Goal: Task Accomplishment & Management: Use online tool/utility

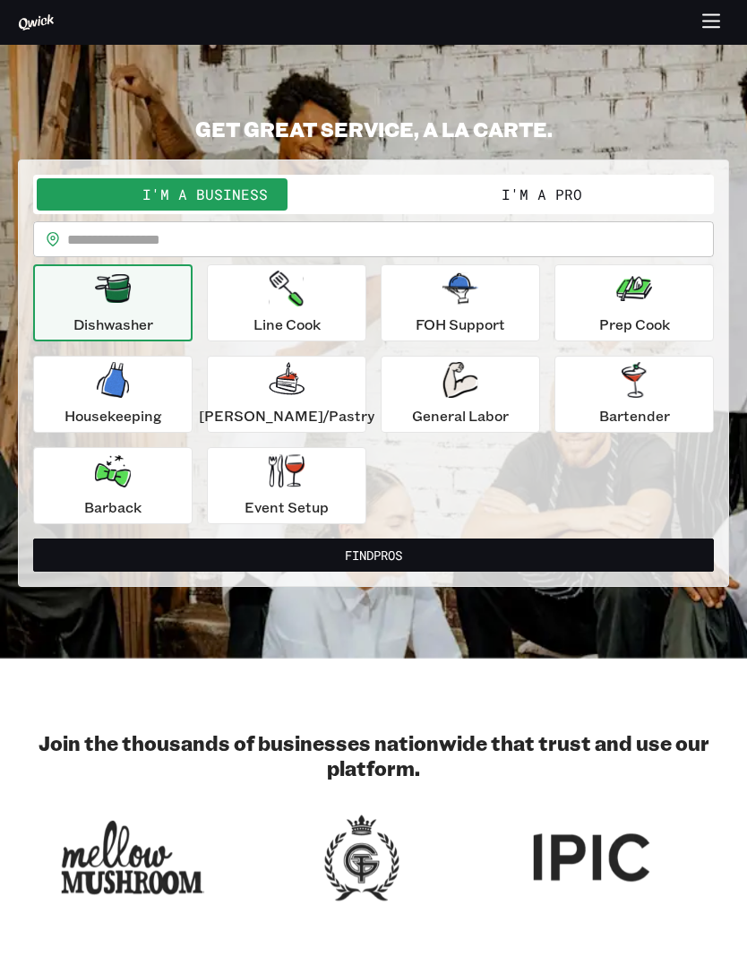
click at [442, 186] on button "I'm a Pro" at bounding box center [542, 194] width 337 height 32
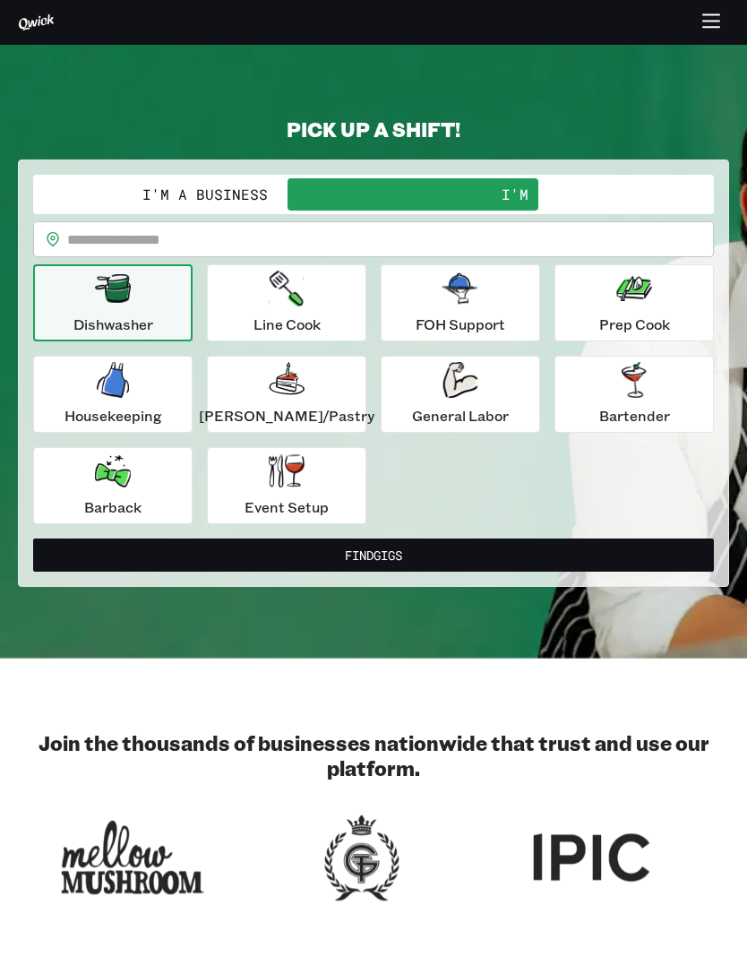
click at [184, 179] on button "I'm a Business" at bounding box center [205, 194] width 337 height 32
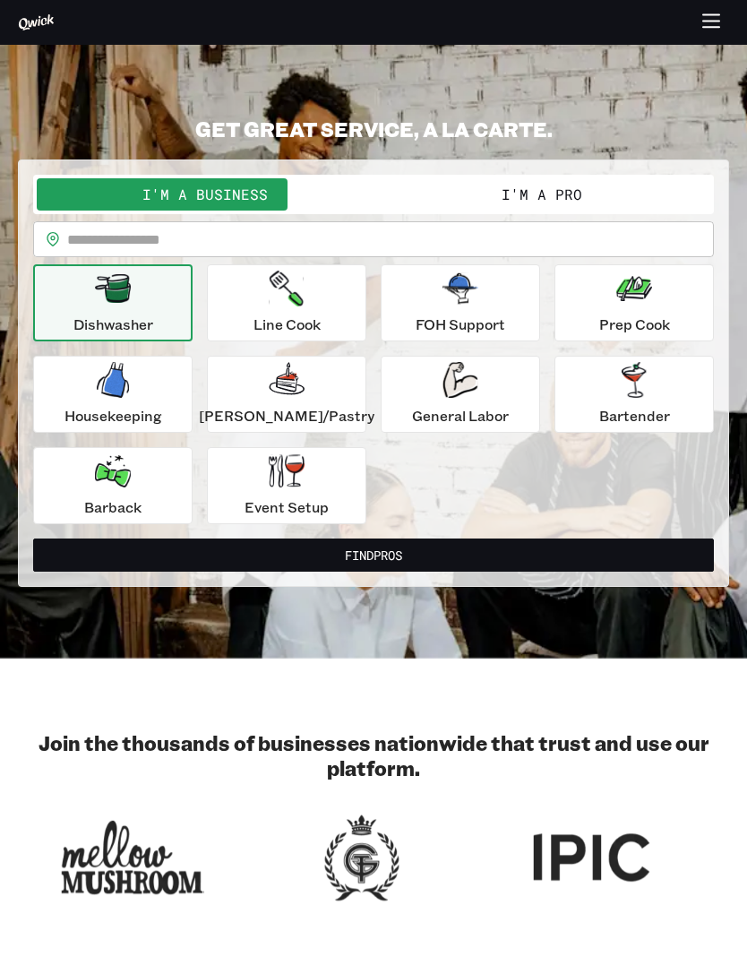
click at [427, 191] on button "I'm a Pro" at bounding box center [542, 194] width 337 height 32
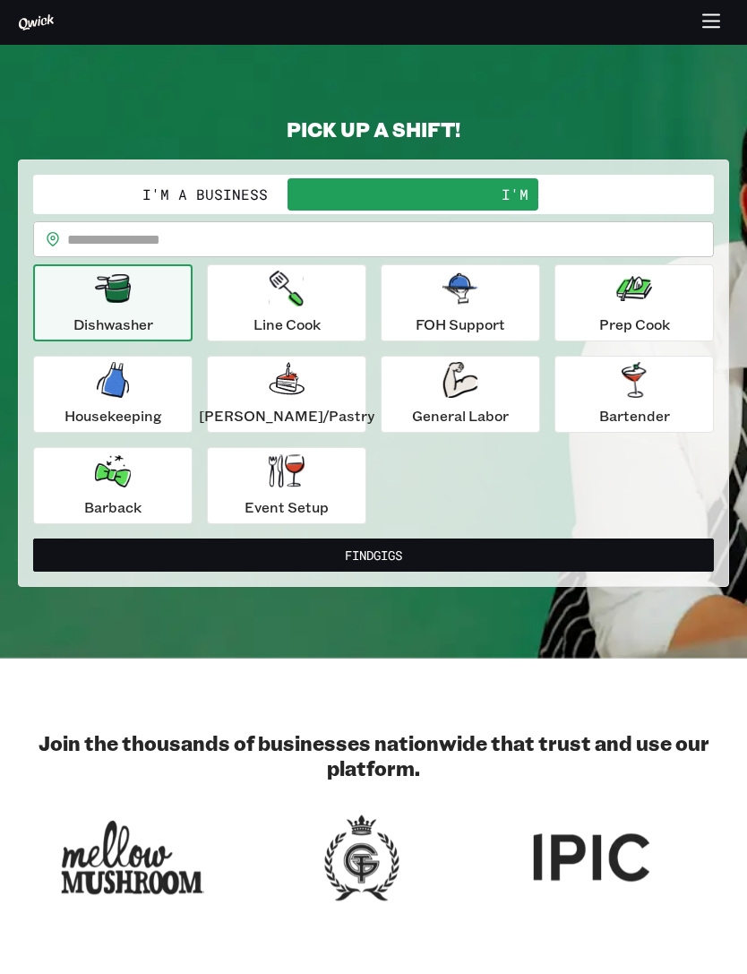
click at [172, 229] on input "text" at bounding box center [390, 239] width 647 height 36
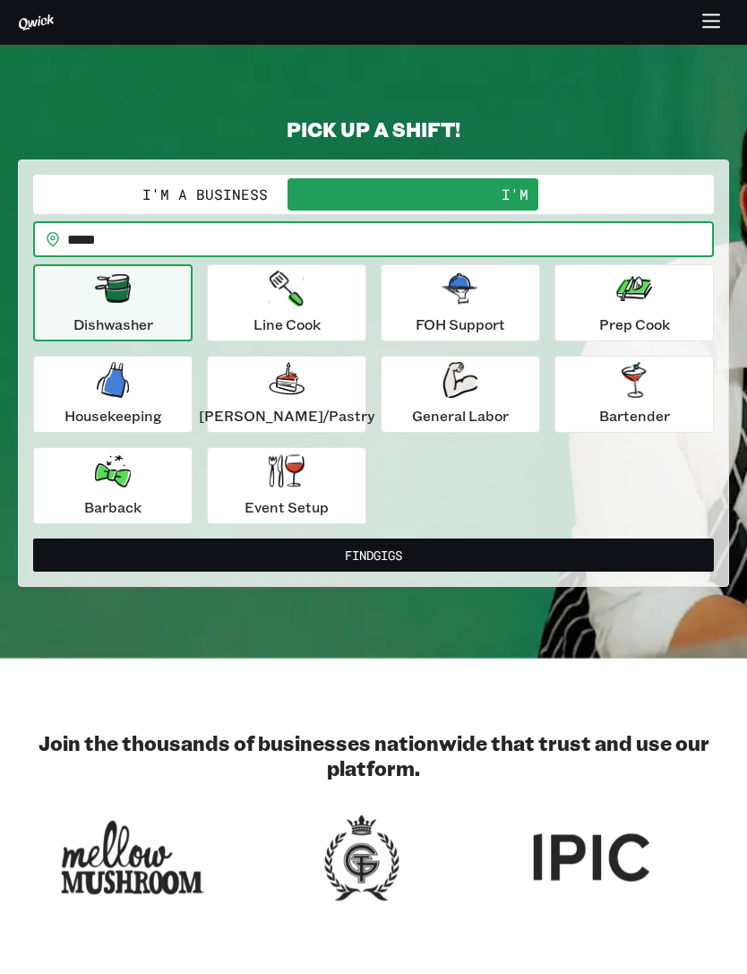
type input "*****"
click at [160, 402] on div "Housekeeping" at bounding box center [114, 394] width 98 height 65
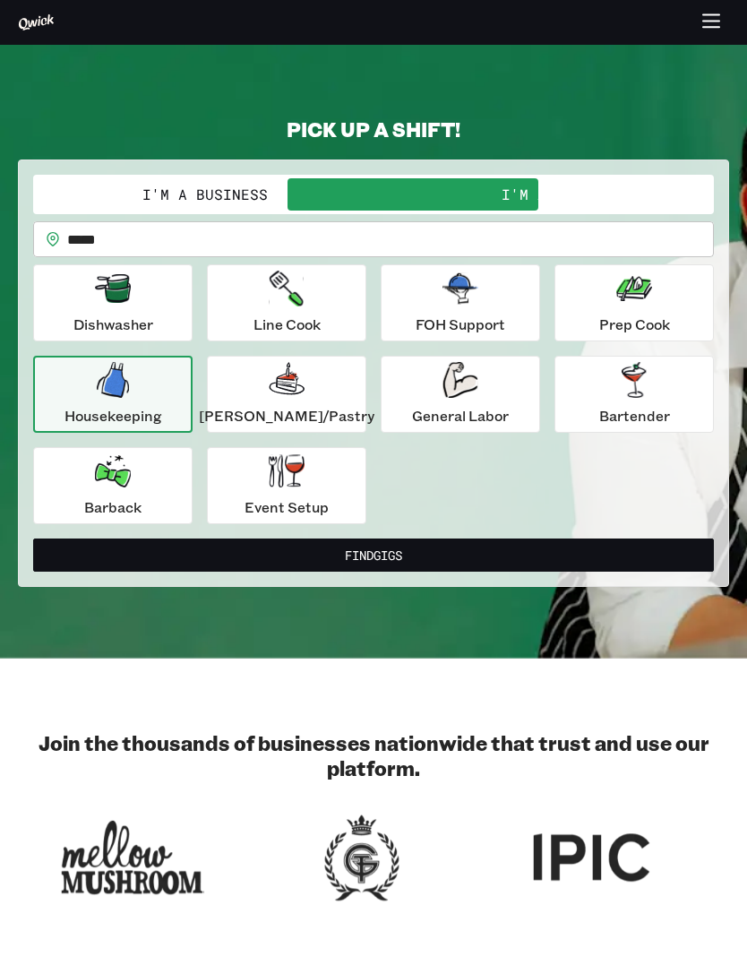
click at [140, 328] on p "Dishwasher" at bounding box center [113, 325] width 80 height 22
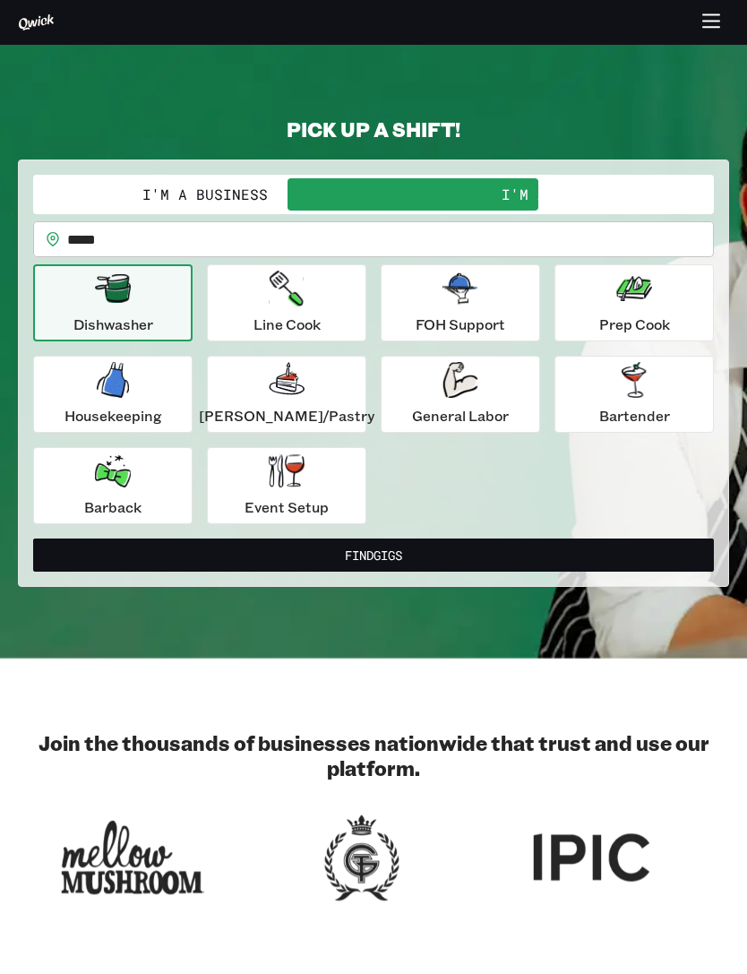
click at [584, 559] on button "Find Gigs" at bounding box center [373, 555] width 681 height 33
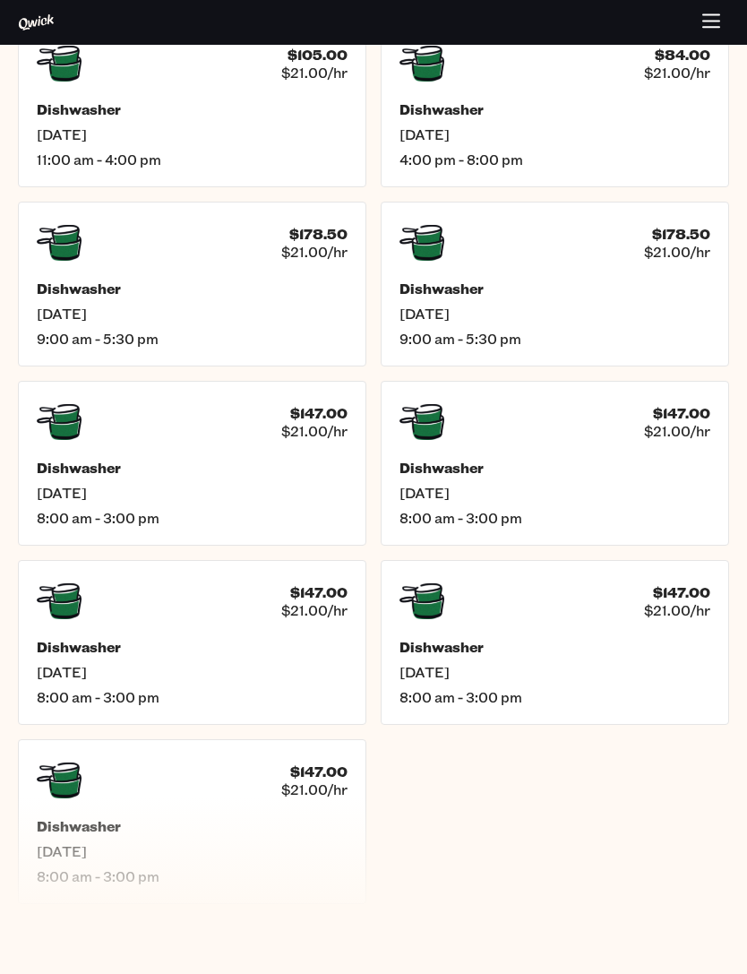
scroll to position [629, 0]
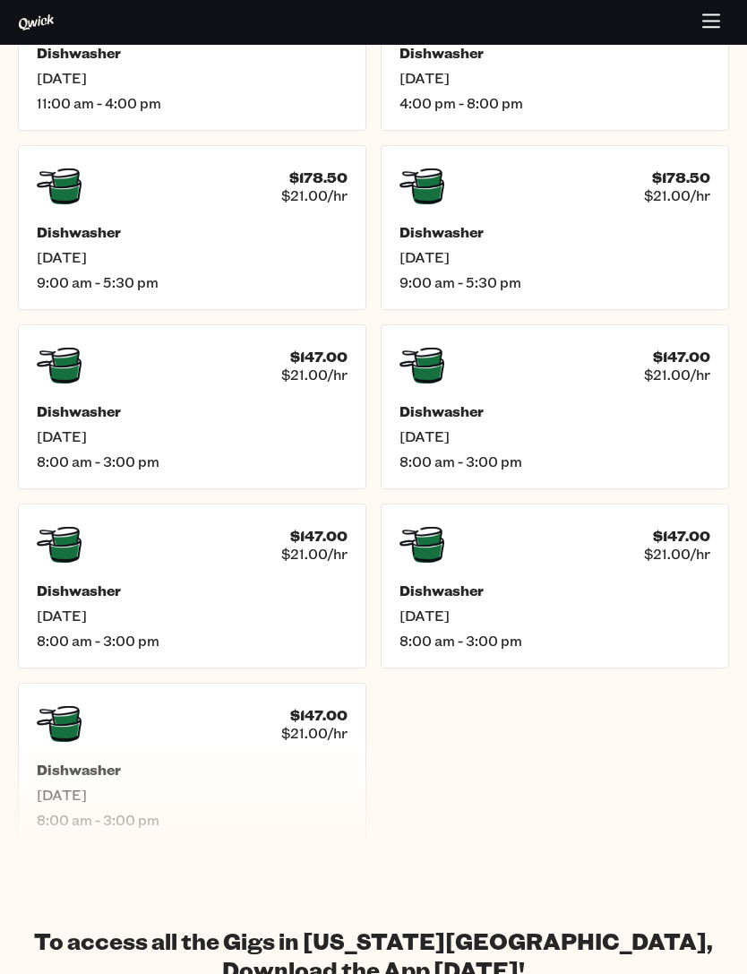
click at [56, 595] on h5 "Dishwasher" at bounding box center [192, 591] width 311 height 18
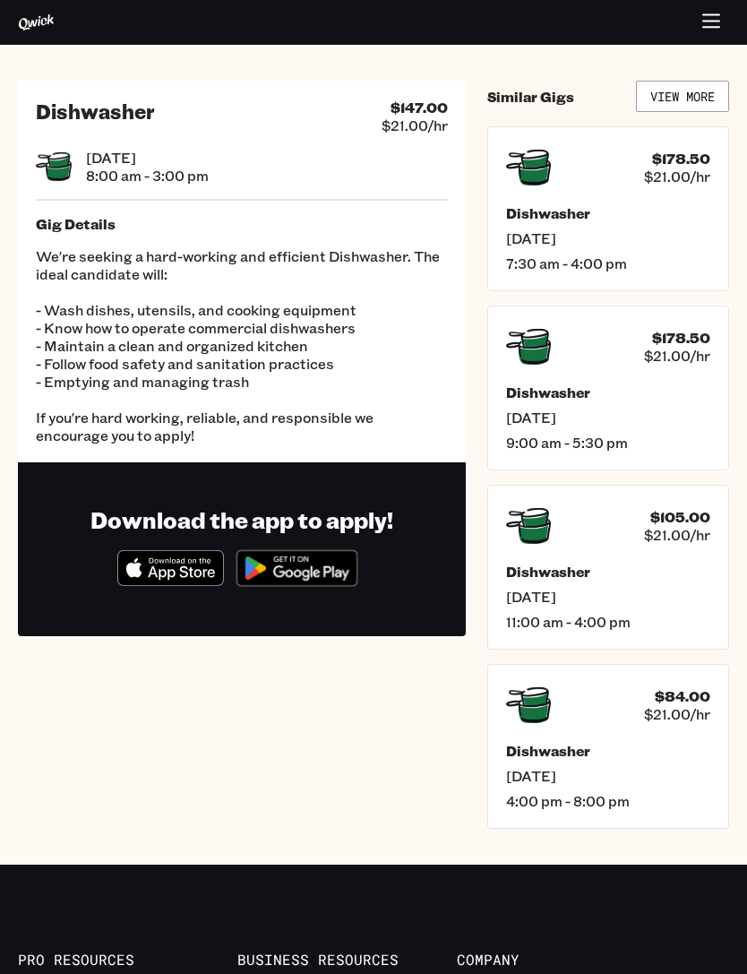
click at [92, 528] on h1 "Download the app to apply!" at bounding box center [241, 519] width 303 height 29
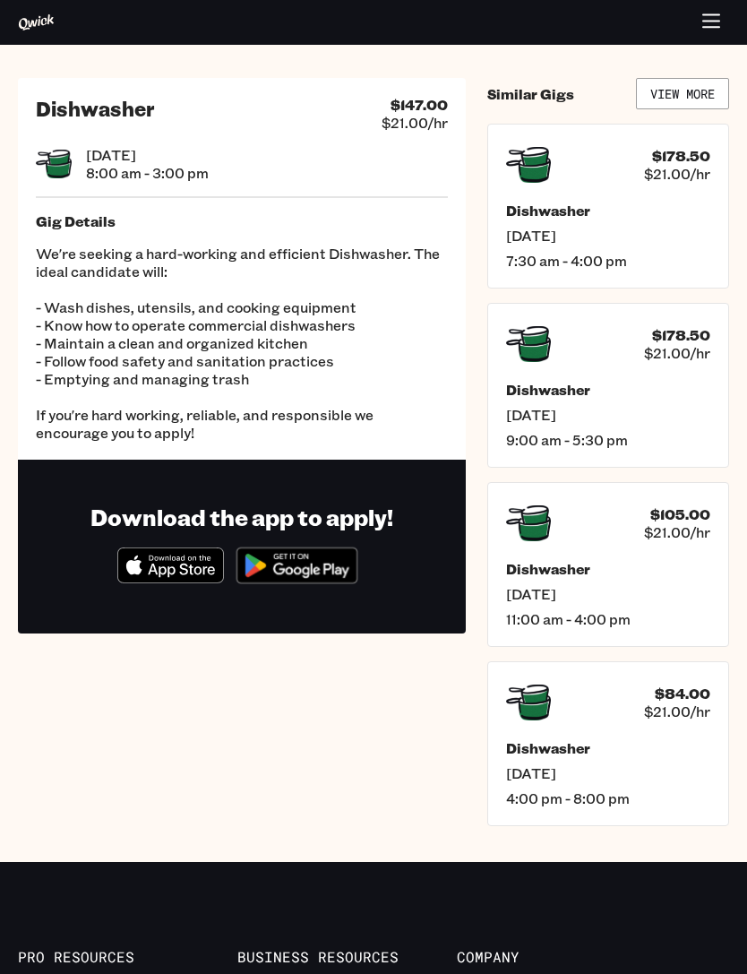
scroll to position [2, 0]
click at [81, 371] on p "We're seeking a hard-working and efficient Dishwasher. The ideal candidate will…" at bounding box center [242, 344] width 412 height 197
click at [672, 440] on span "9:00 am - 5:30 pm" at bounding box center [608, 440] width 204 height 18
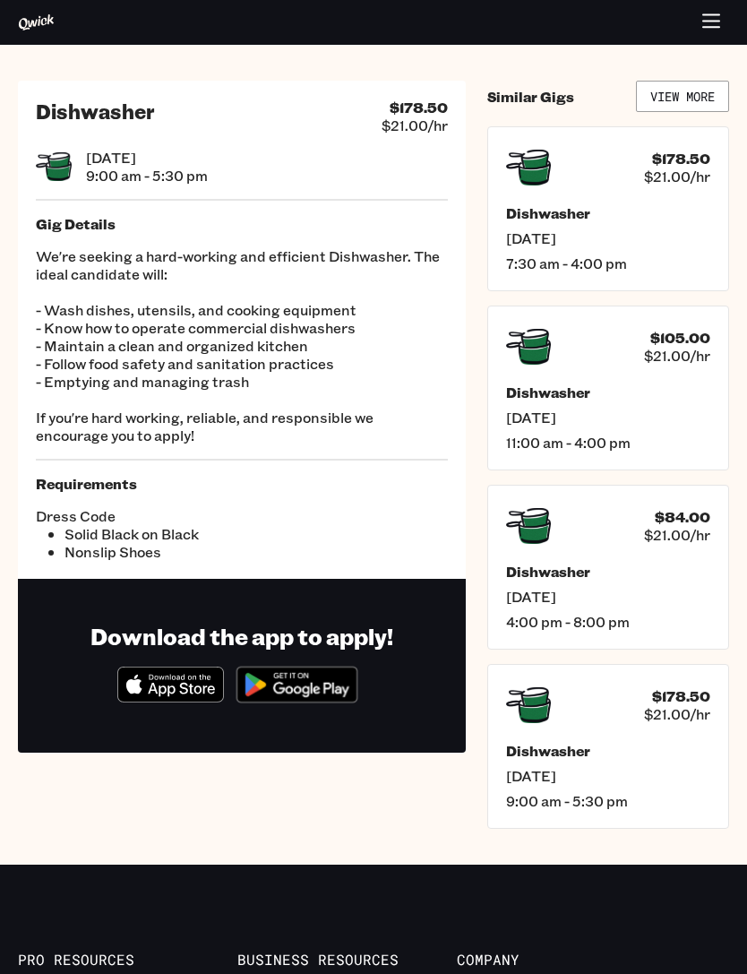
click at [691, 450] on span "11:00 am - 4:00 pm" at bounding box center [608, 443] width 204 height 18
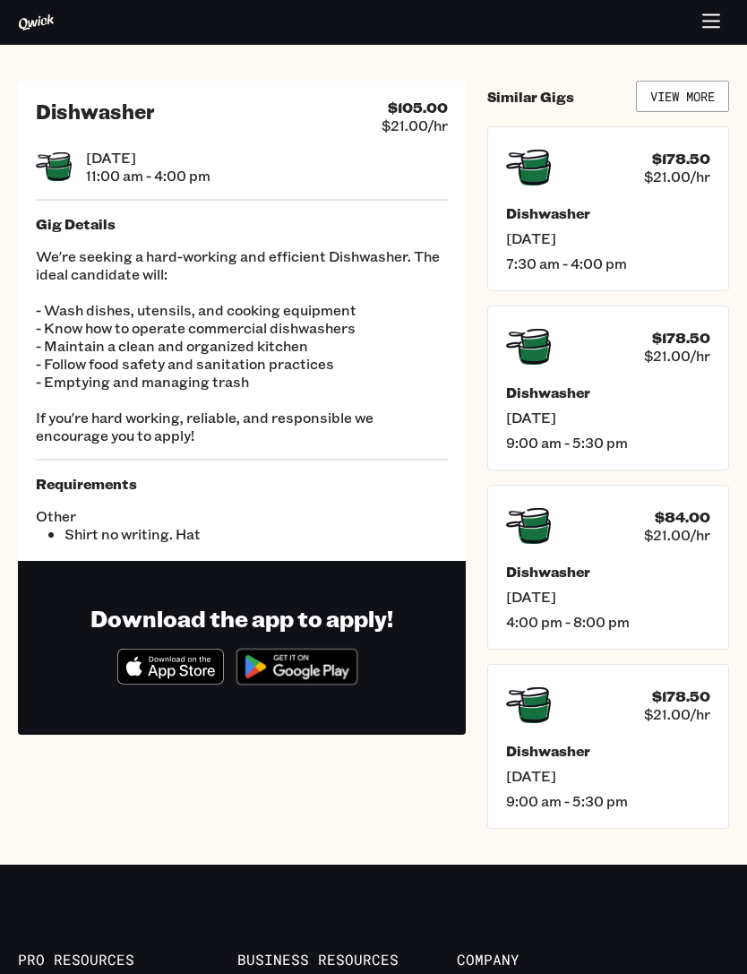
click at [691, 451] on span "9:00 am - 5:30 pm" at bounding box center [608, 443] width 204 height 18
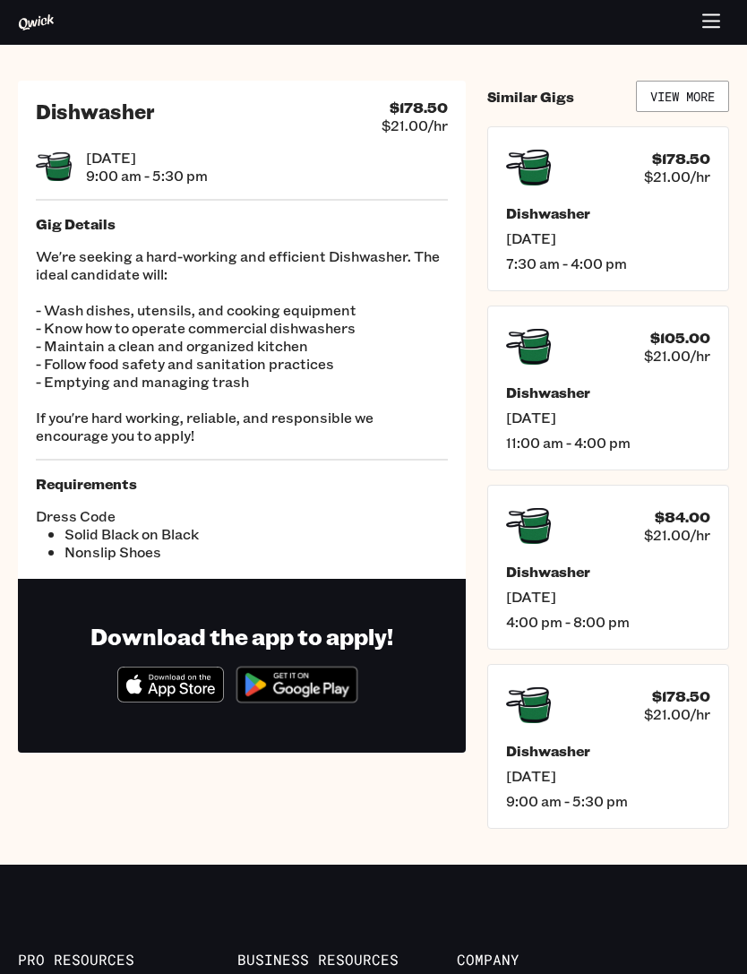
click at [697, 452] on span "11:00 am - 4:00 pm" at bounding box center [608, 443] width 204 height 18
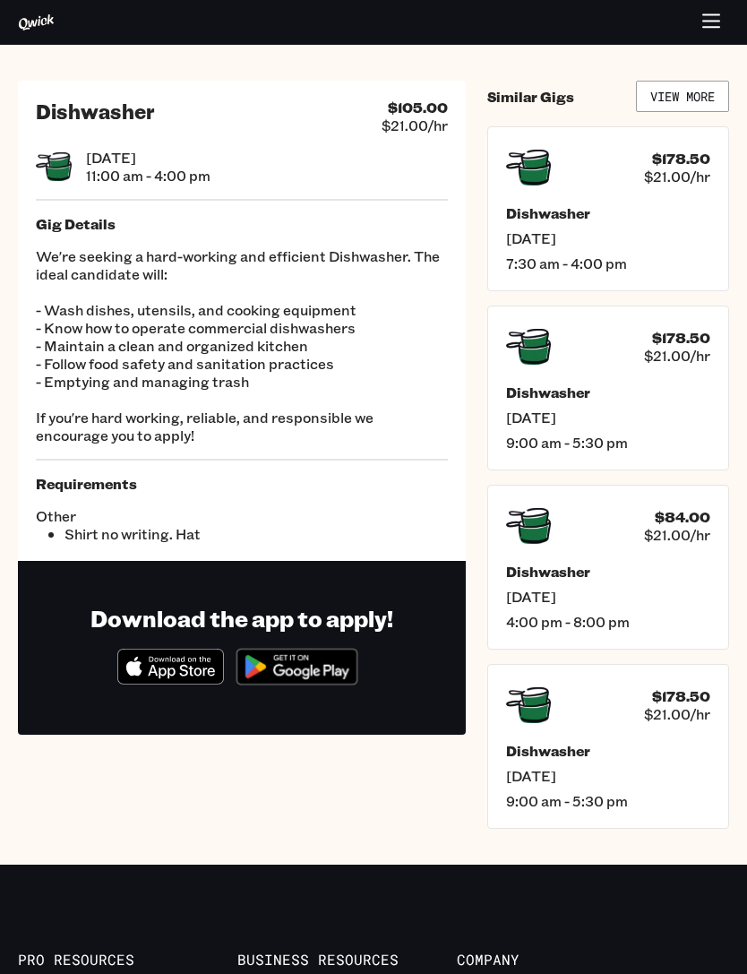
click at [697, 455] on div "$178.50 $21.00/hr Dishwasher [DATE] 9:00 am - 5:30 pm" at bounding box center [608, 388] width 242 height 165
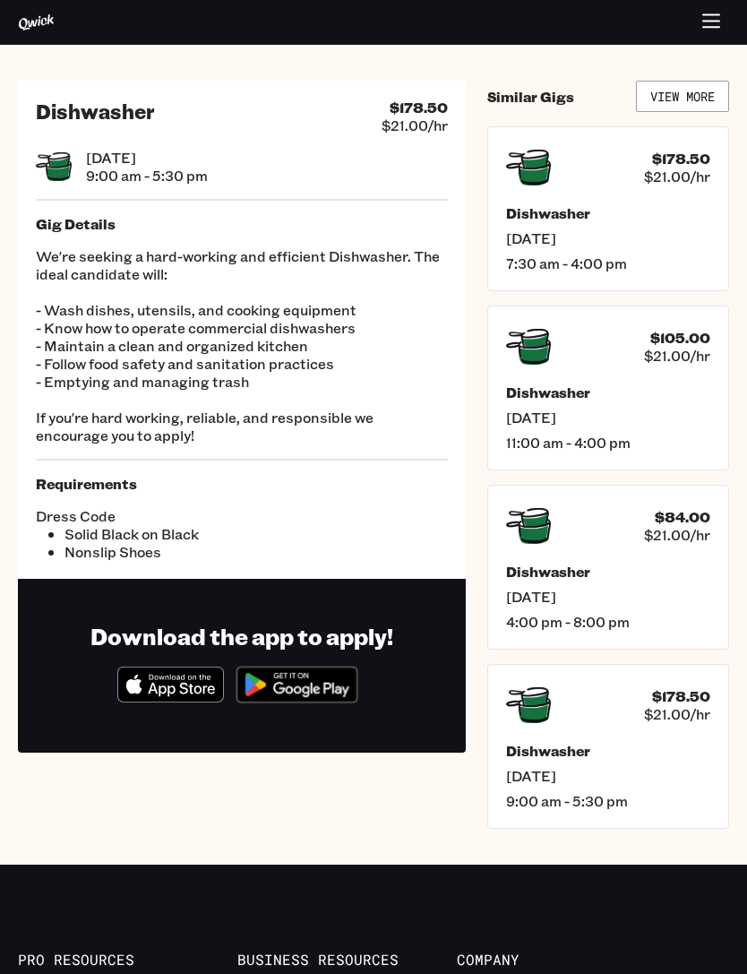
click at [699, 470] on div "$105.00 $21.00/hr Dishwasher [DATE] 11:00 am - 4:00 pm" at bounding box center [608, 388] width 242 height 165
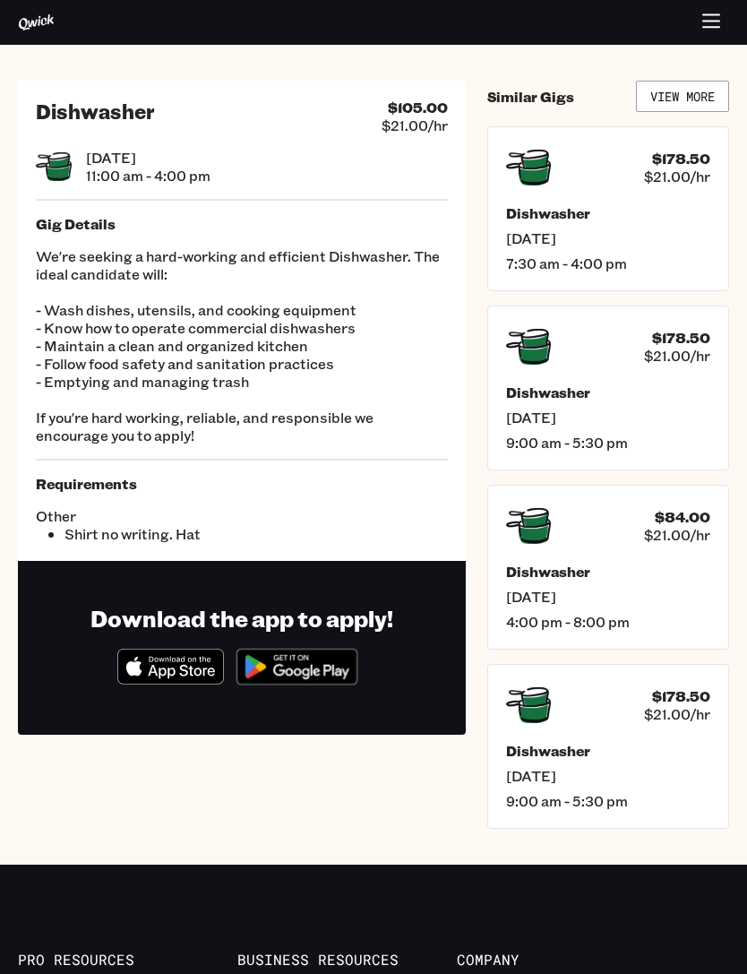
click at [708, 470] on div "$178.50 $21.00/hr Dishwasher [DATE] 9:00 am - 5:30 pm" at bounding box center [608, 388] width 242 height 165
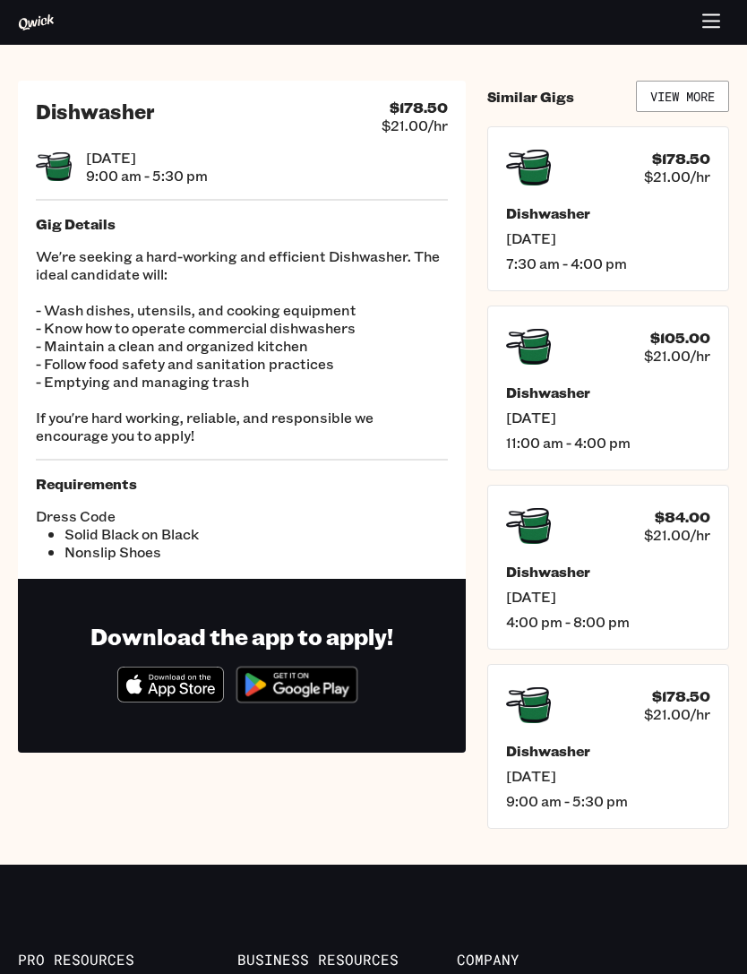
click at [712, 470] on div "$105.00 $21.00/hr Dishwasher [DATE] 11:00 am - 4:00 pm" at bounding box center [608, 388] width 242 height 165
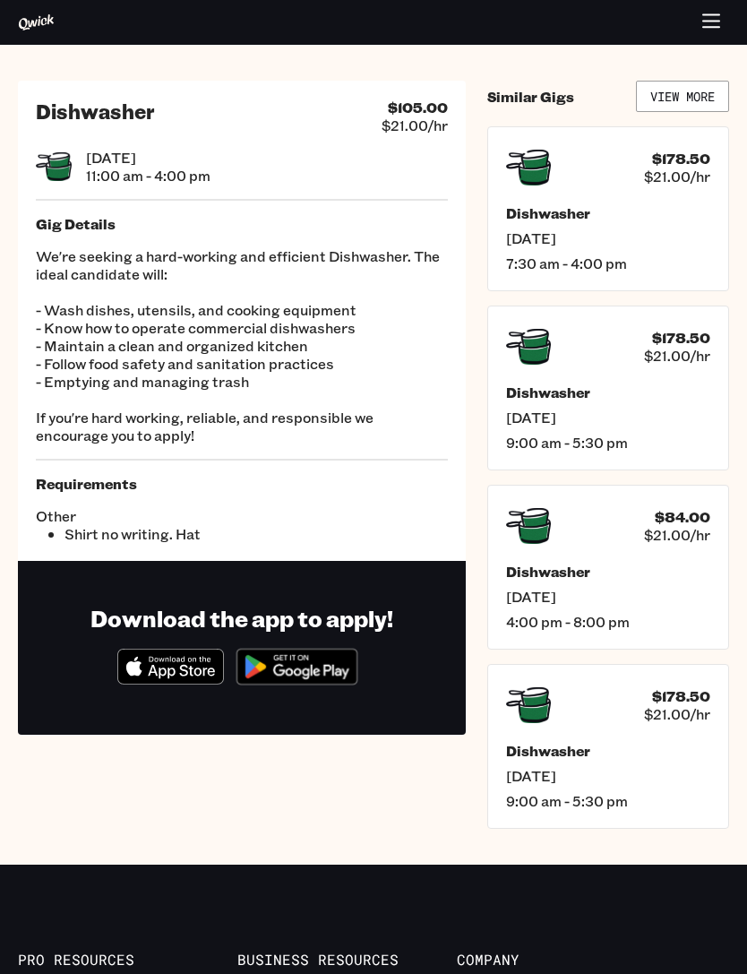
click at [551, 205] on h5 "Dishwasher" at bounding box center [608, 213] width 204 height 18
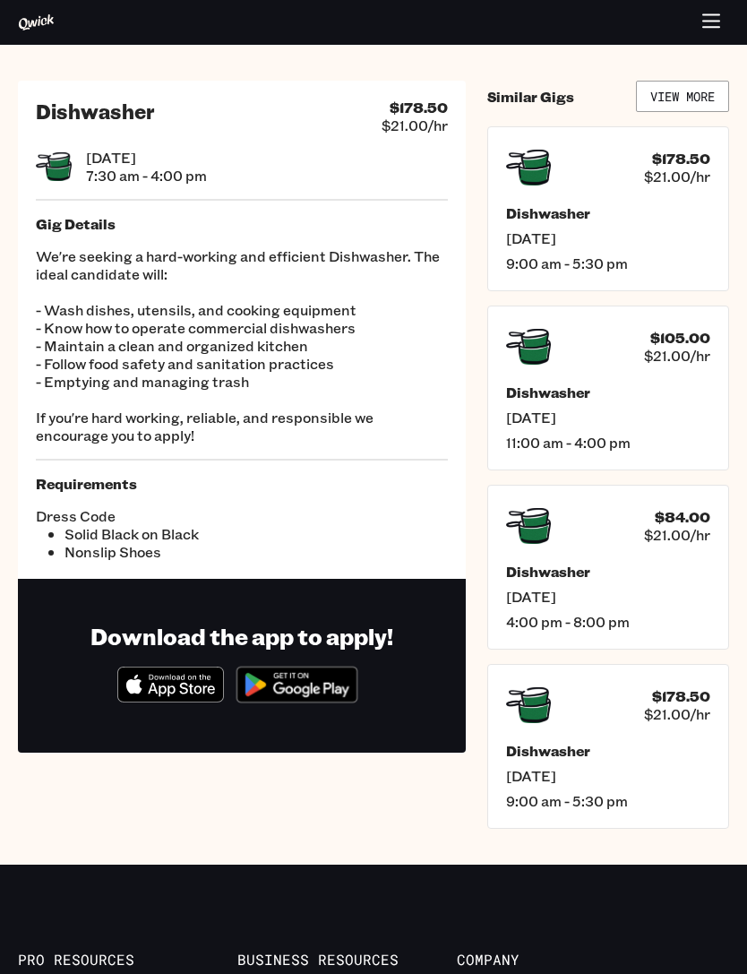
click at [711, 445] on span "11:00 am - 4:00 pm" at bounding box center [608, 443] width 204 height 18
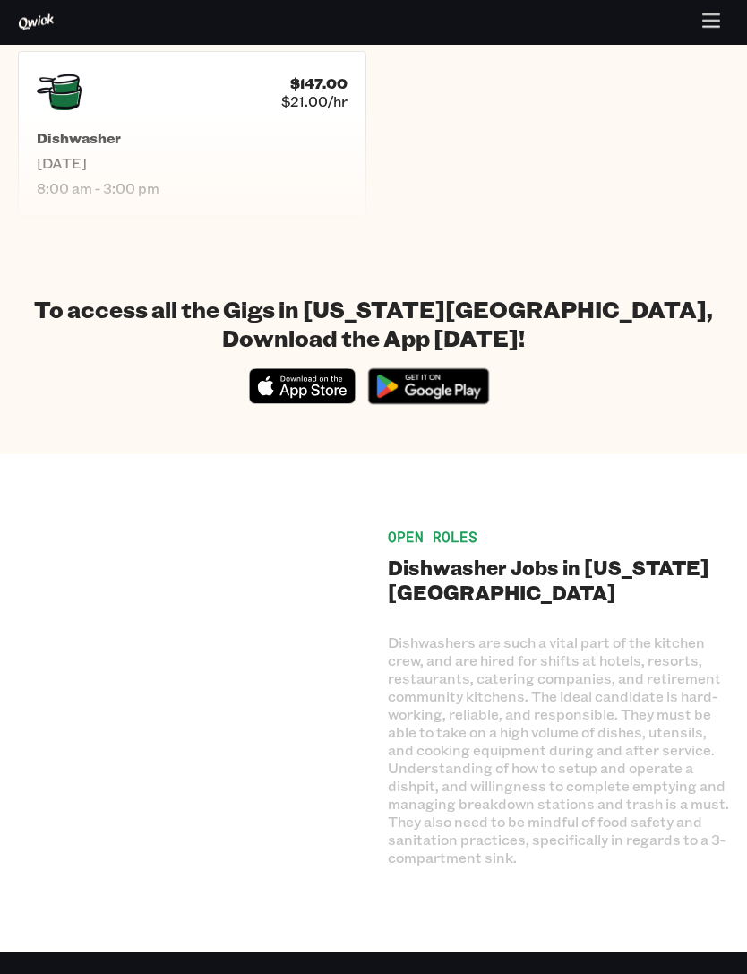
scroll to position [1261, 0]
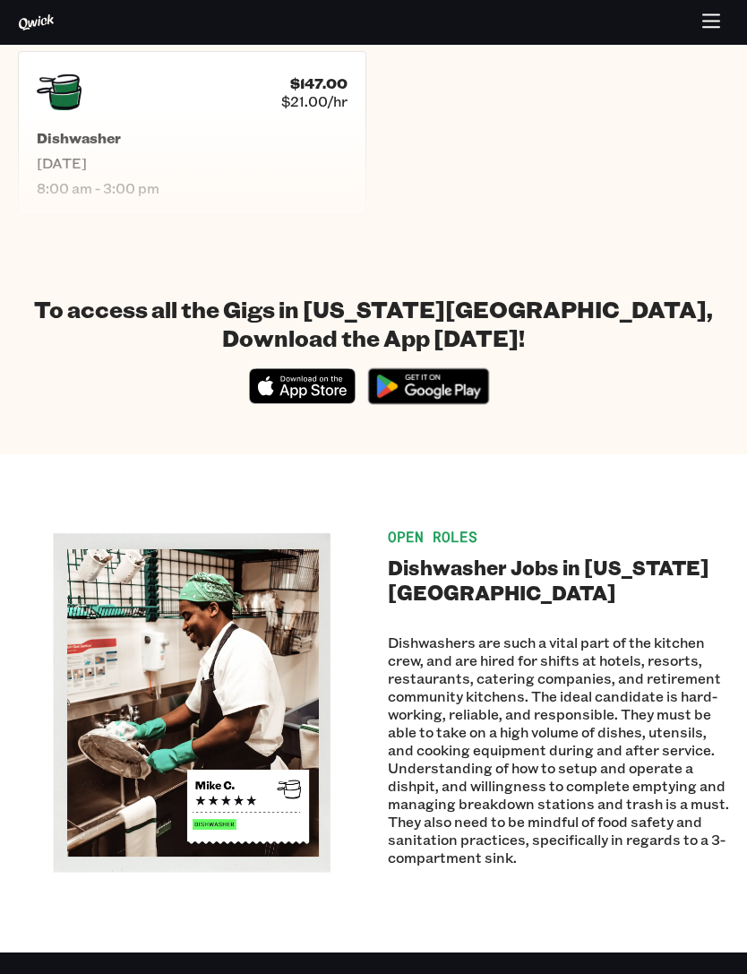
click at [273, 383] on icon "Download on the App Store" at bounding box center [303, 386] width 106 height 34
